Goal: Task Accomplishment & Management: Manage account settings

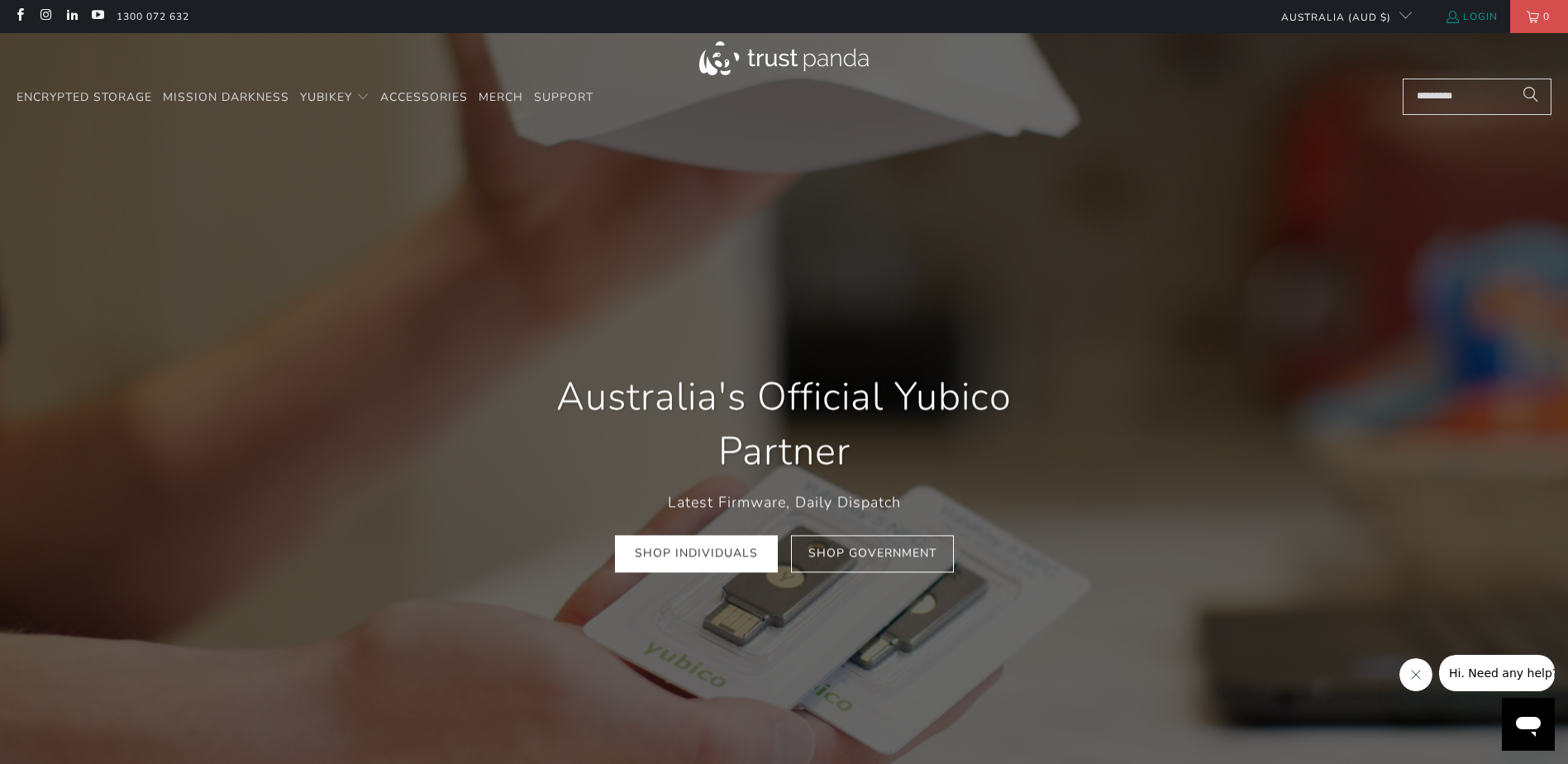
click at [1466, 15] on link "Login" at bounding box center [1471, 16] width 53 height 18
click at [1470, 15] on link "My Account" at bounding box center [1452, 16] width 92 height 18
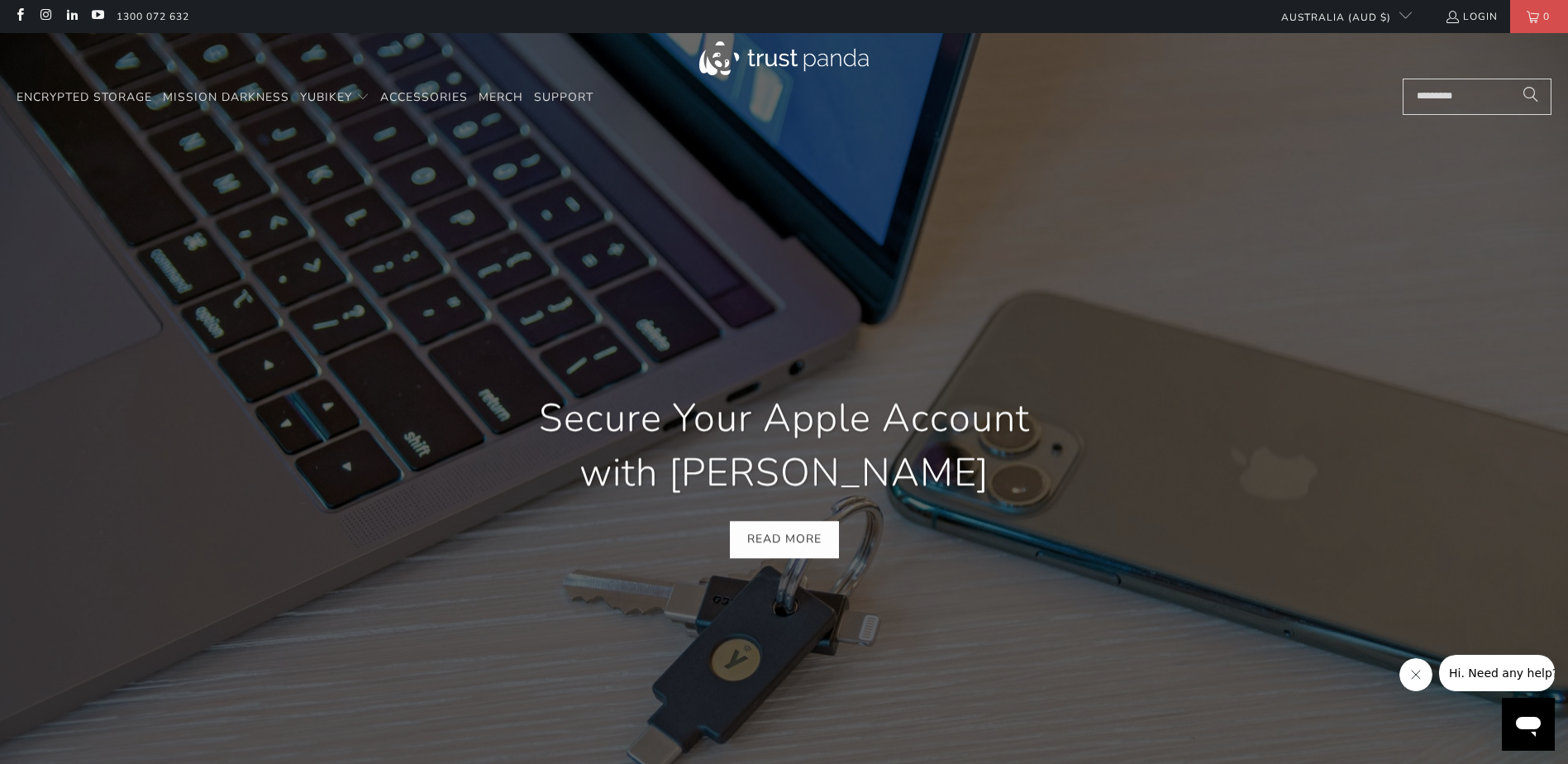
scroll to position [0, 631]
